Goal: Task Accomplishment & Management: Manage account settings

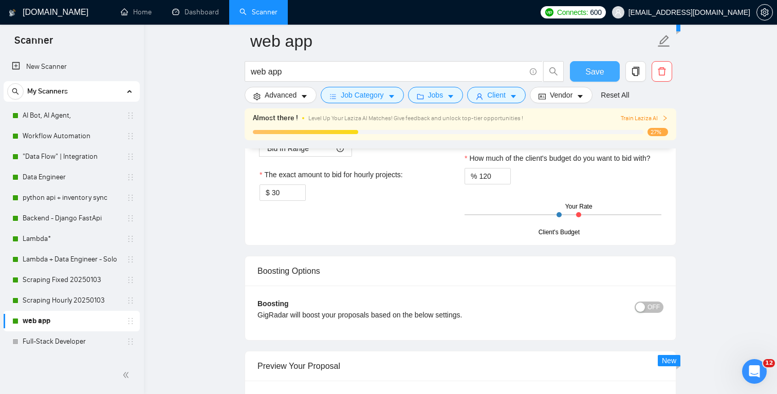
scroll to position [1626, 0]
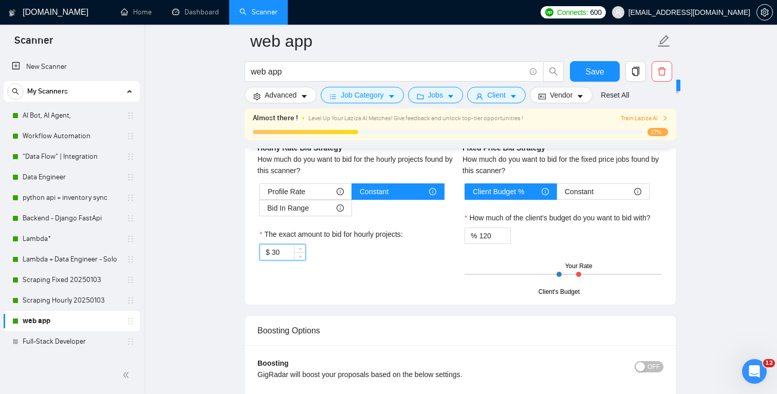
click at [283, 257] on input "30" at bounding box center [288, 252] width 33 height 15
type input "35"
click at [355, 272] on div "Hourly Rate Hourly Rate Bid Strategy How much do you want to bid for the hourly…" at bounding box center [357, 195] width 205 height 155
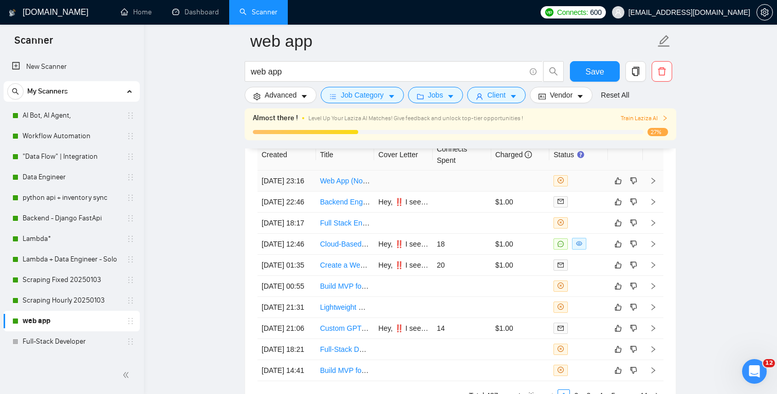
scroll to position [2538, 0]
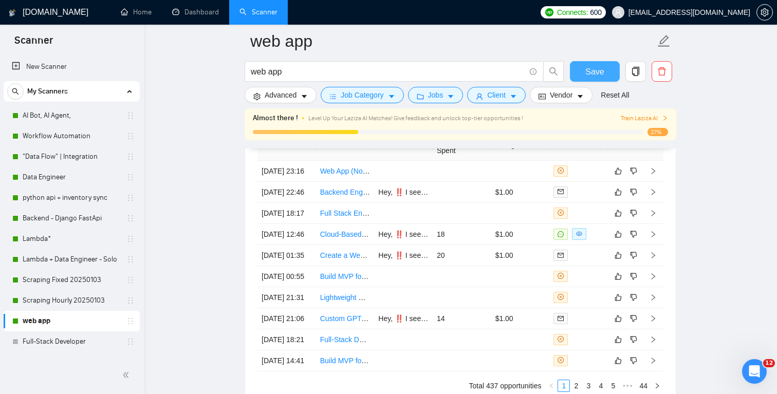
click at [587, 79] on button "Save" at bounding box center [595, 71] width 50 height 21
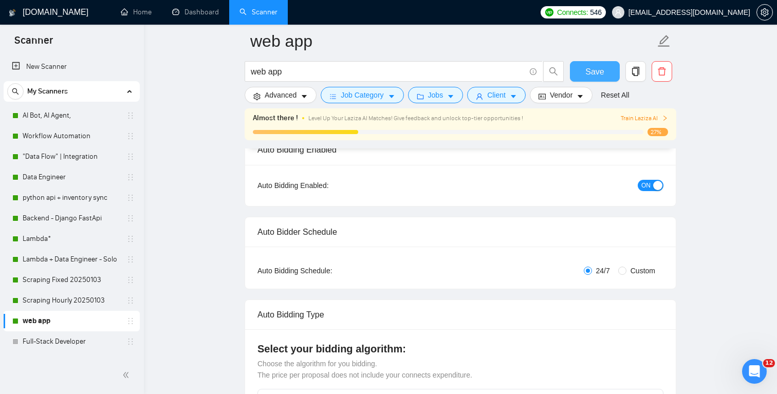
scroll to position [0, 0]
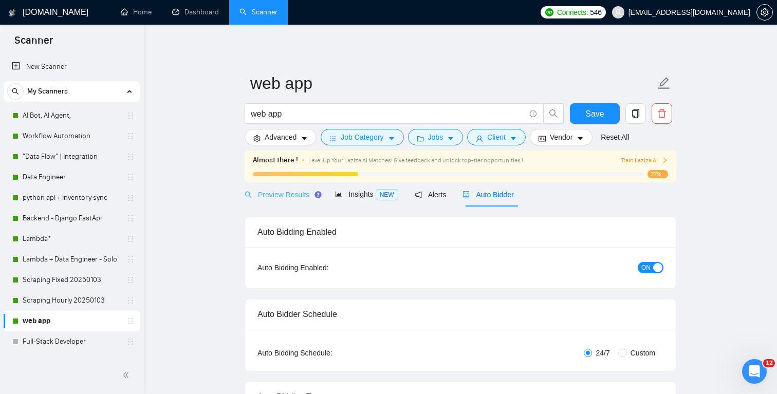
click at [288, 182] on div "Preview Results" at bounding box center [282, 194] width 74 height 24
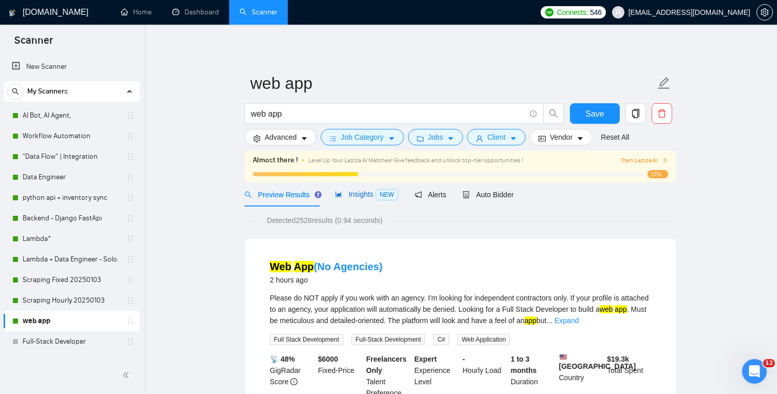
click at [357, 198] on div "Insights NEW" at bounding box center [366, 195] width 63 height 12
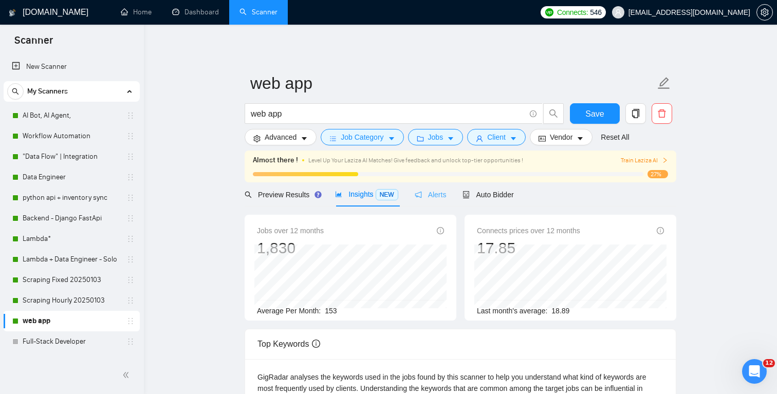
click at [435, 202] on div "Alerts" at bounding box center [431, 194] width 32 height 24
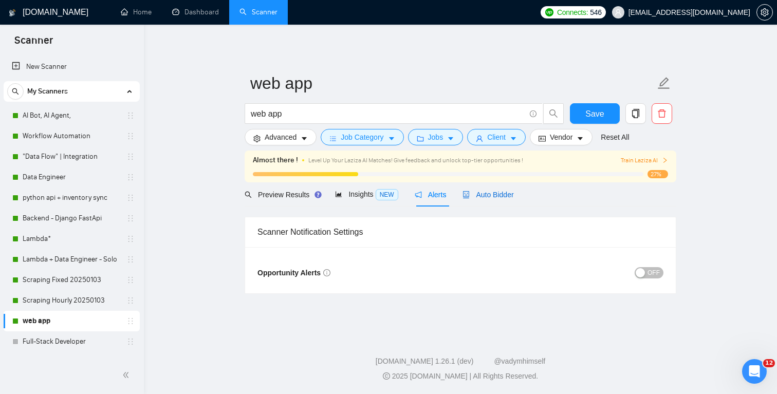
click at [483, 199] on div "Auto Bidder" at bounding box center [488, 194] width 51 height 11
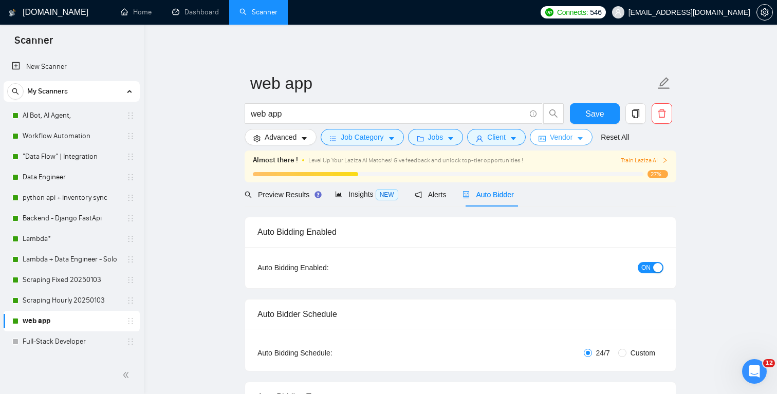
click at [584, 139] on icon "caret-down" at bounding box center [580, 138] width 7 height 7
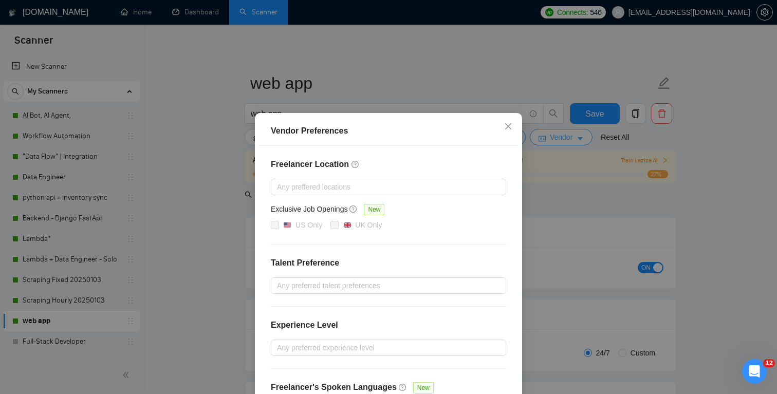
click at [589, 139] on div "Vendor Preferences Freelancer Location Any preffered locations Exclusive Job Op…" at bounding box center [388, 197] width 777 height 394
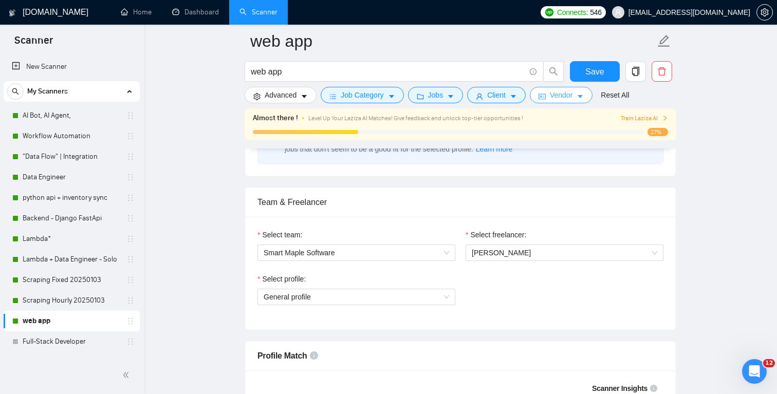
scroll to position [489, 0]
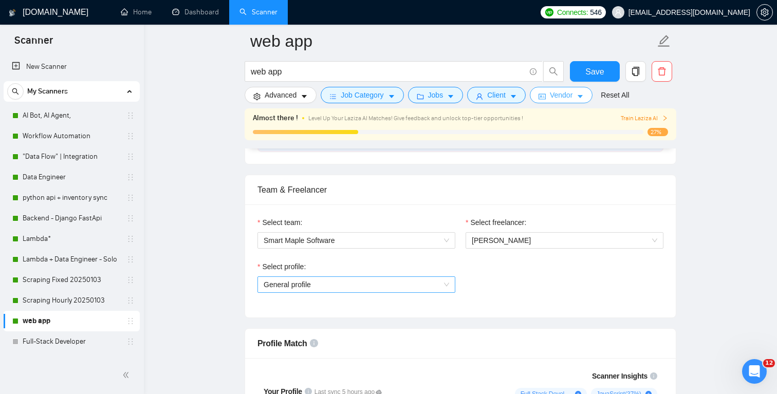
click at [348, 291] on span "General profile" at bounding box center [357, 284] width 186 height 15
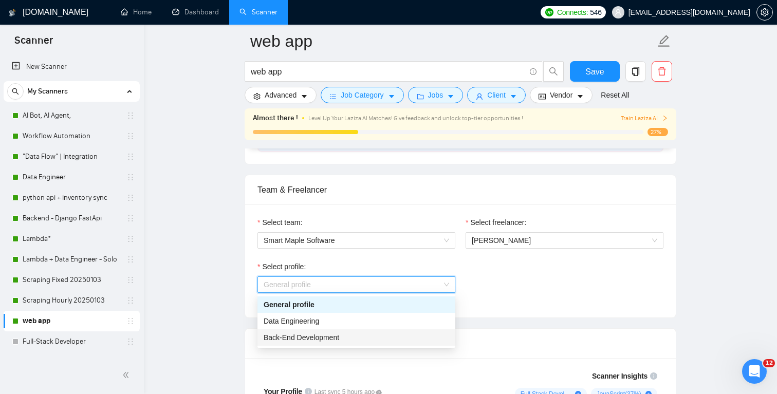
click at [319, 337] on span "Back-End Development" at bounding box center [302, 338] width 76 height 8
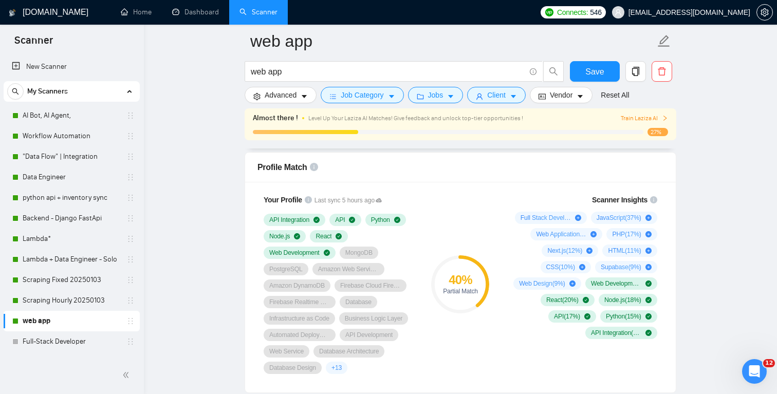
scroll to position [667, 0]
click at [591, 66] on span "Save" at bounding box center [594, 71] width 19 height 13
